Goal: Check status: Check status

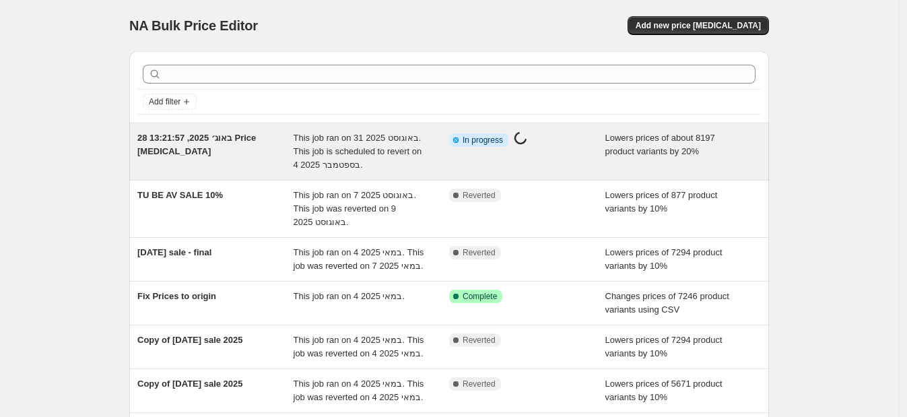
click at [310, 143] on div "This job ran on 31 באוגוסט 2025. This job is scheduled to revert on 4 בספטמבר 2…" at bounding box center [372, 151] width 156 height 40
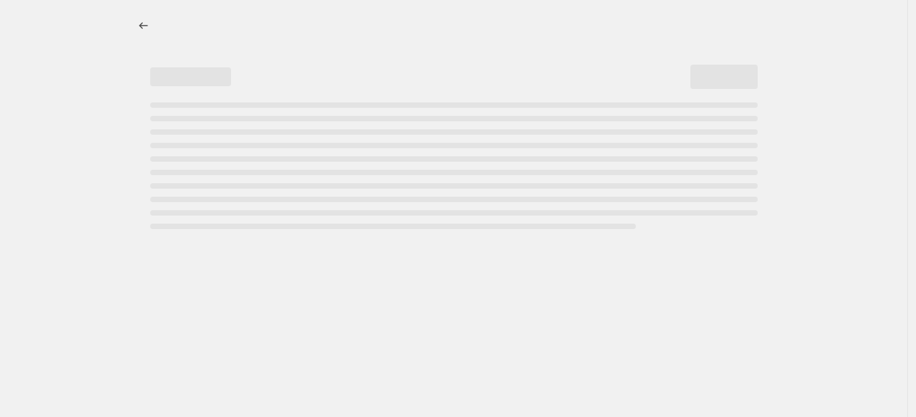
select select "percentage"
select select "tag"
select select "not_equal"
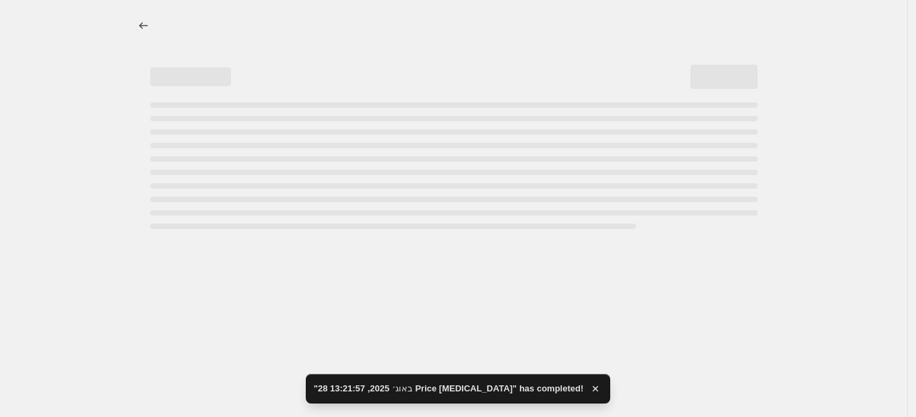
select select "percentage"
select select "tag"
select select "not_equal"
